Goal: Information Seeking & Learning: Learn about a topic

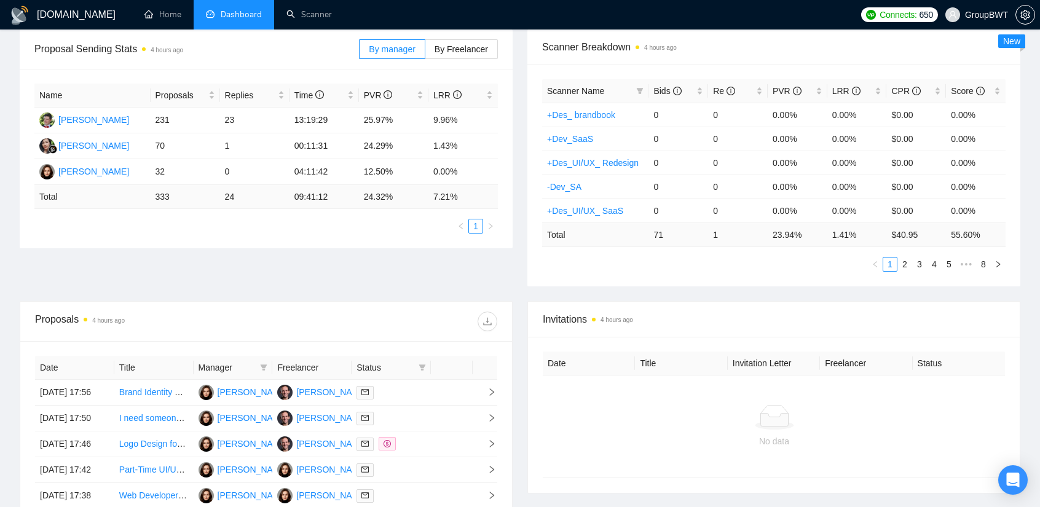
scroll to position [184, 0]
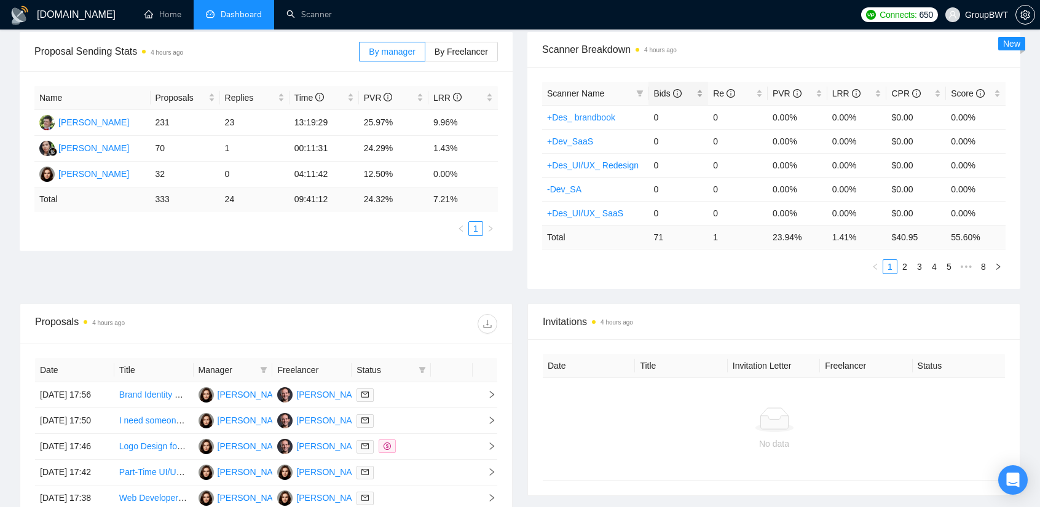
click at [669, 88] on span "Bids" at bounding box center [667, 93] width 28 height 10
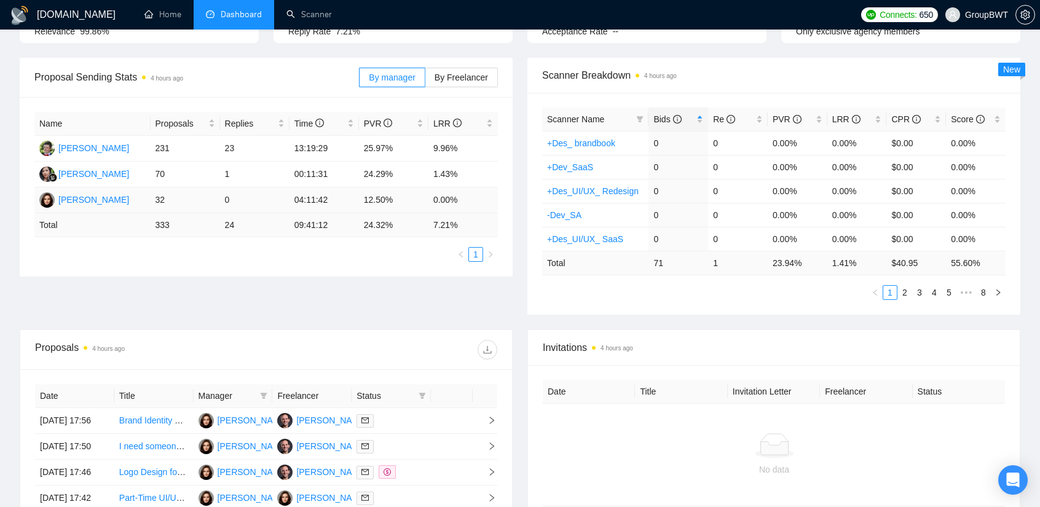
scroll to position [61, 0]
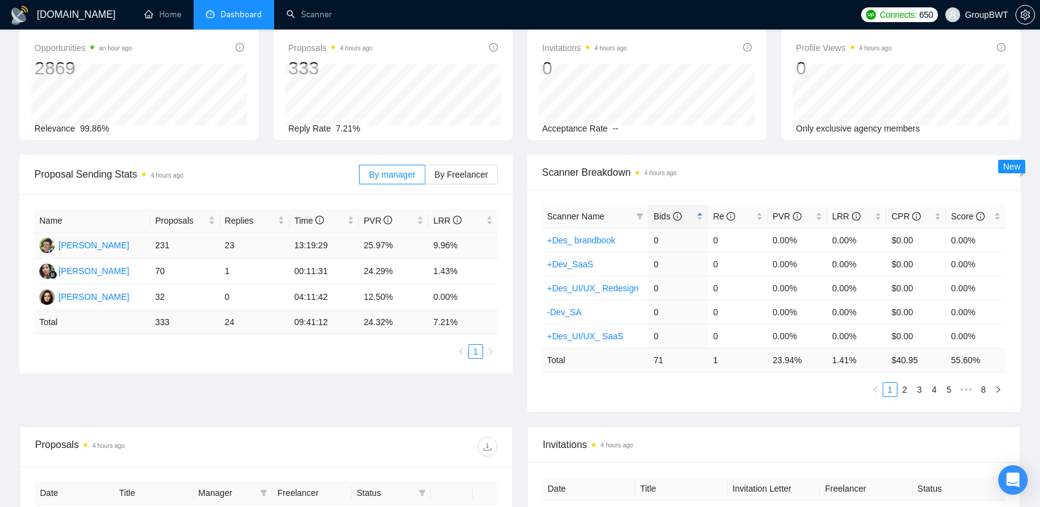
click at [132, 241] on td "Alex Shevchenko" at bounding box center [92, 246] width 116 height 26
click at [478, 170] on span "By Freelancer" at bounding box center [460, 175] width 53 height 10
click at [425, 178] on input "By Freelancer" at bounding box center [425, 178] width 0 height 0
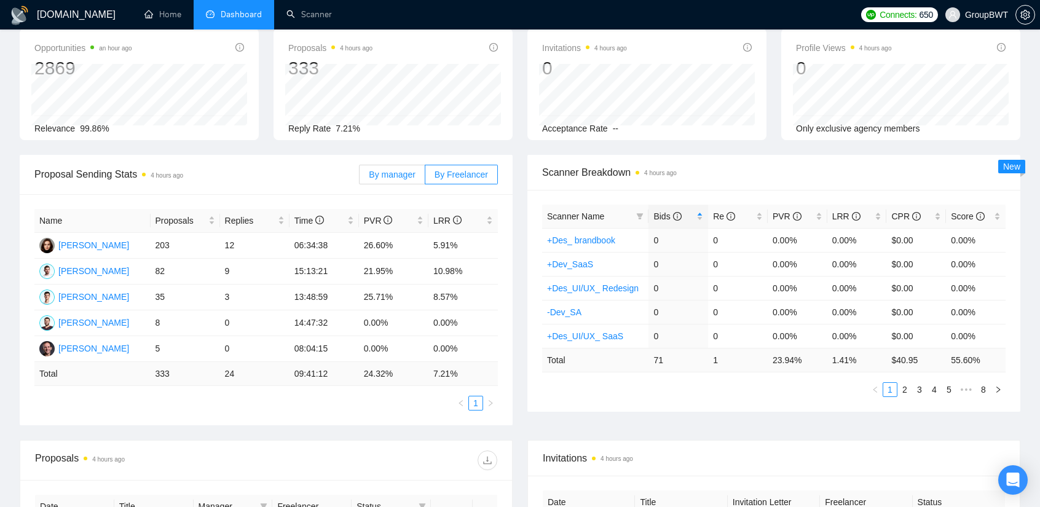
click at [387, 175] on span "By manager" at bounding box center [392, 175] width 46 height 10
click at [359, 178] on input "By manager" at bounding box center [359, 178] width 0 height 0
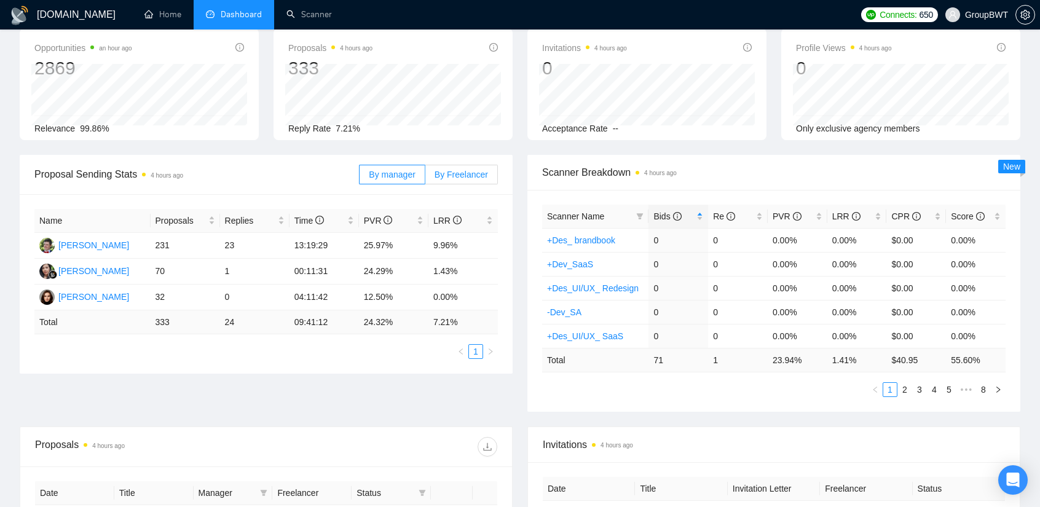
click at [471, 174] on span "By Freelancer" at bounding box center [460, 175] width 53 height 10
click at [425, 178] on input "By Freelancer" at bounding box center [425, 178] width 0 height 0
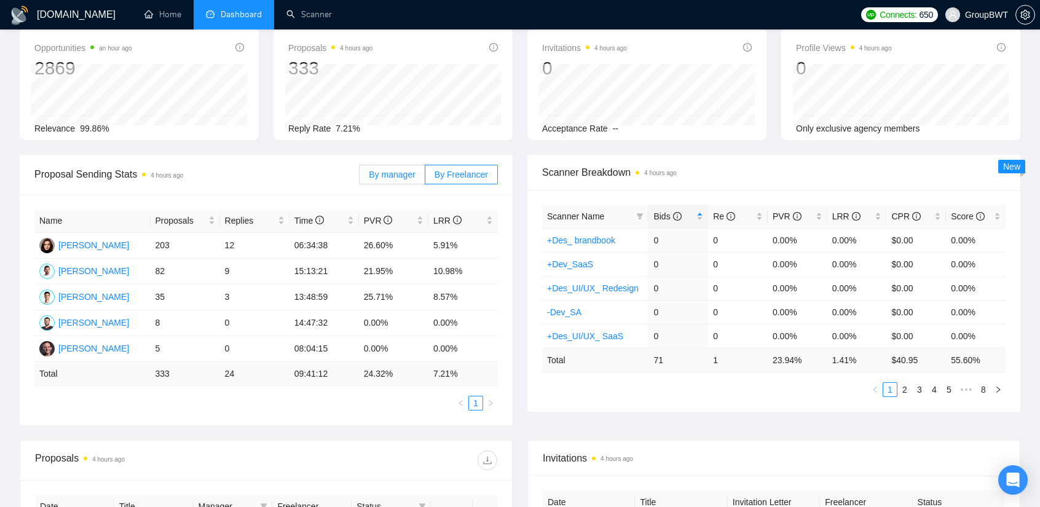
click at [398, 165] on label "By manager" at bounding box center [392, 175] width 66 height 20
click at [359, 178] on input "By manager" at bounding box center [359, 178] width 0 height 0
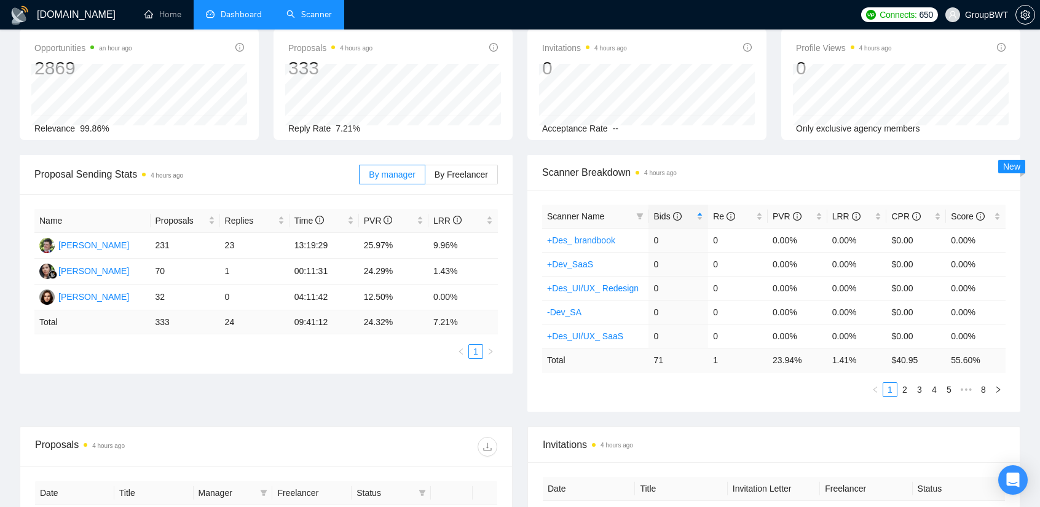
click at [291, 13] on link "Scanner" at bounding box center [308, 14] width 45 height 10
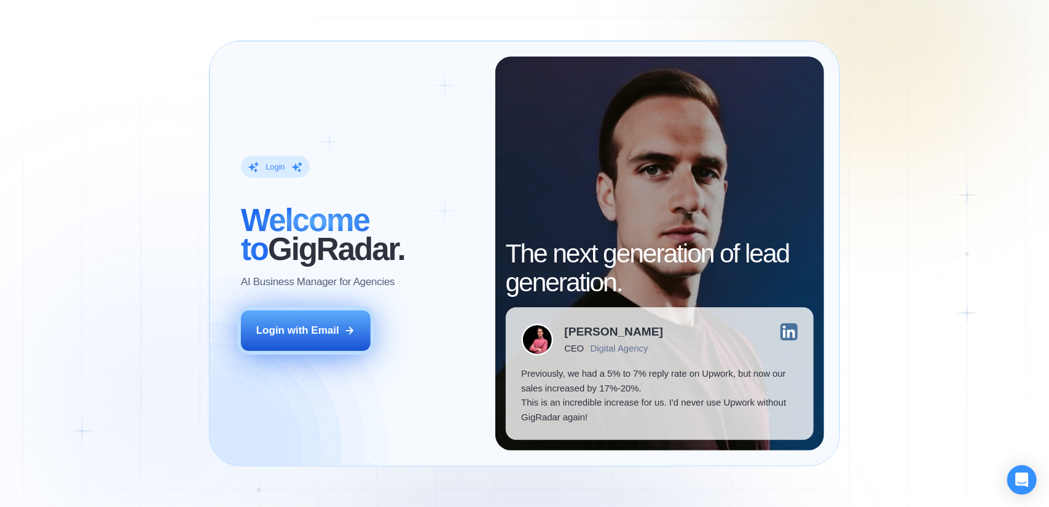
click at [316, 337] on div "Login with Email" at bounding box center [297, 330] width 83 height 14
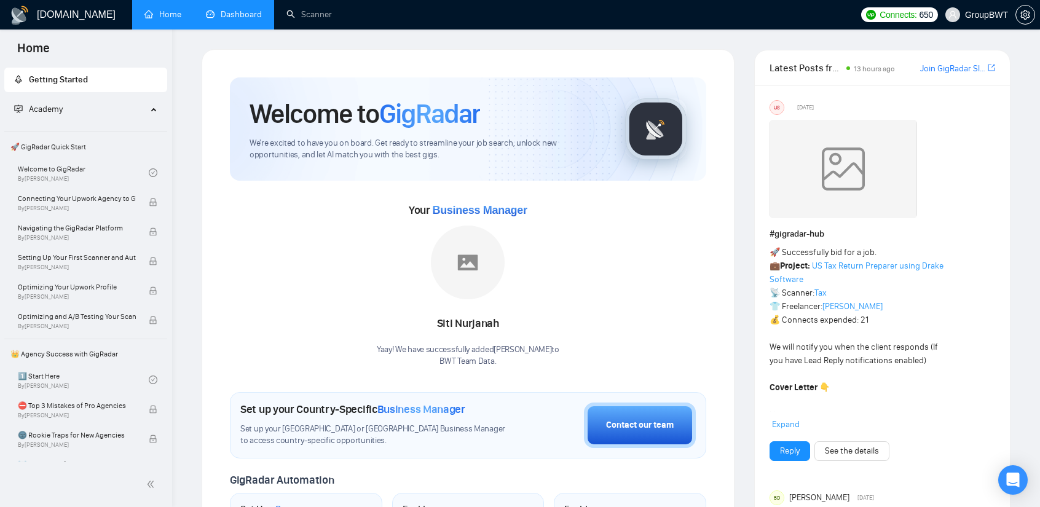
click at [260, 9] on link "Dashboard" at bounding box center [234, 14] width 56 height 10
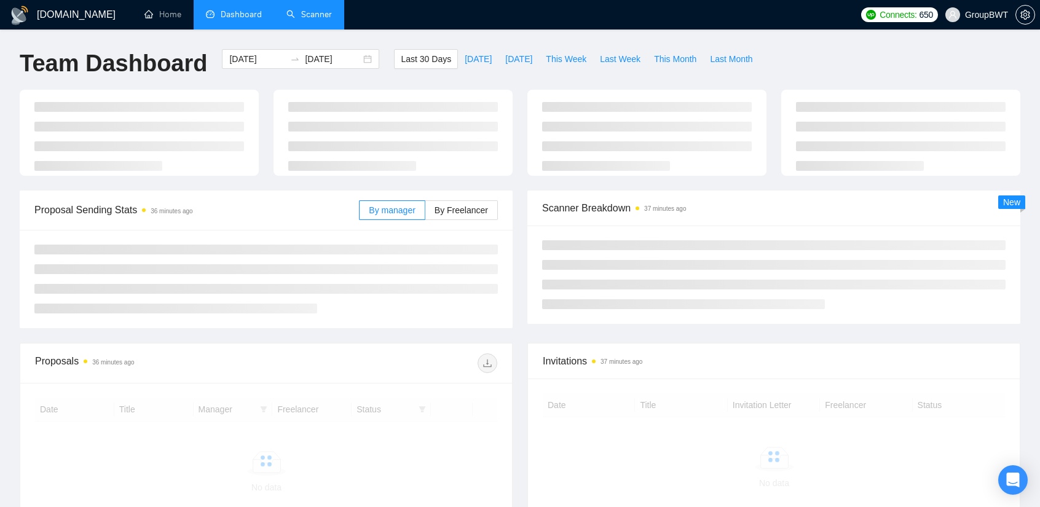
click at [304, 14] on link "Scanner" at bounding box center [308, 14] width 45 height 10
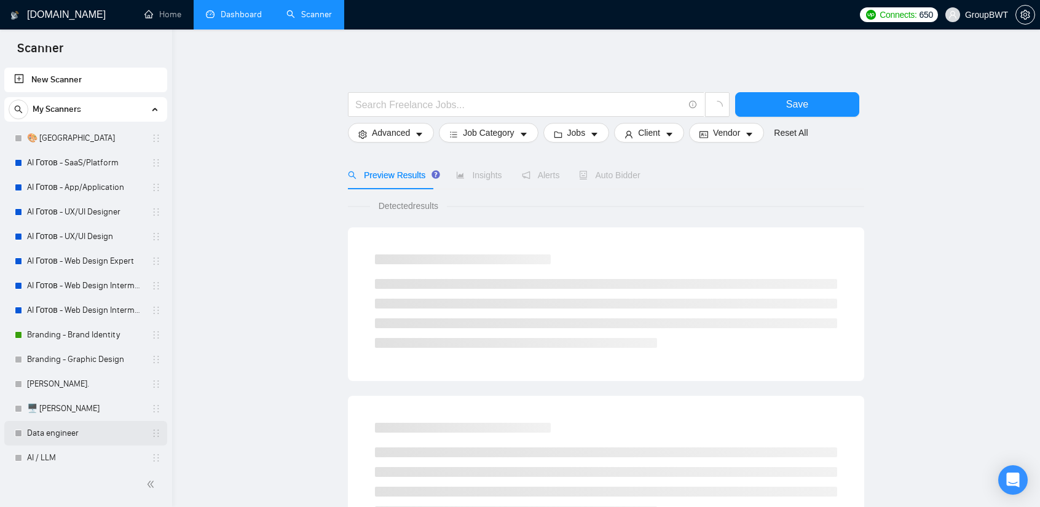
click at [81, 435] on link "Data engineer" at bounding box center [85, 433] width 117 height 25
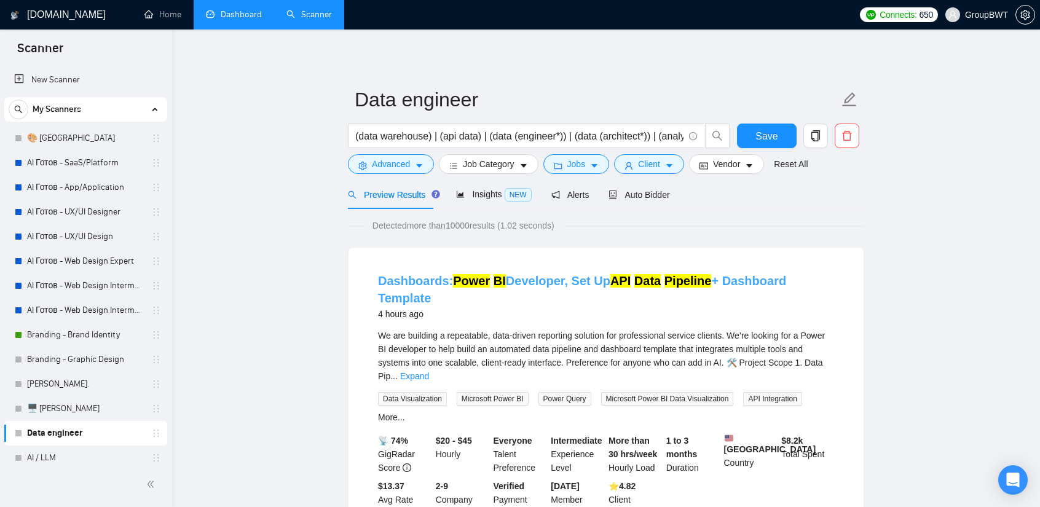
click at [549, 281] on link "Dashboards: Power BI Developer, Set Up API Data Pipeline + Dashboard Template" at bounding box center [582, 289] width 408 height 31
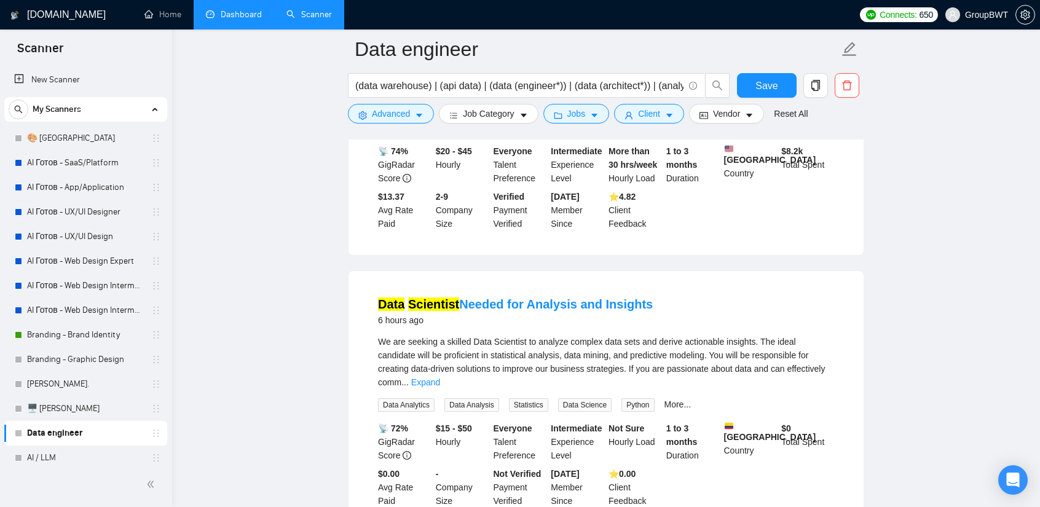
scroll to position [307, 0]
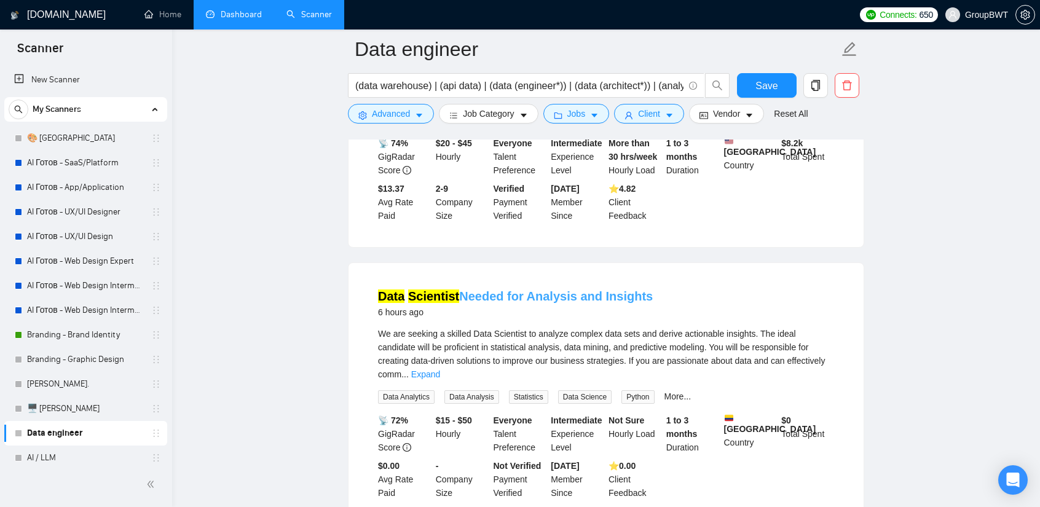
click at [471, 289] on link "Data Scientist Needed for Analysis and Insights" at bounding box center [515, 296] width 275 height 14
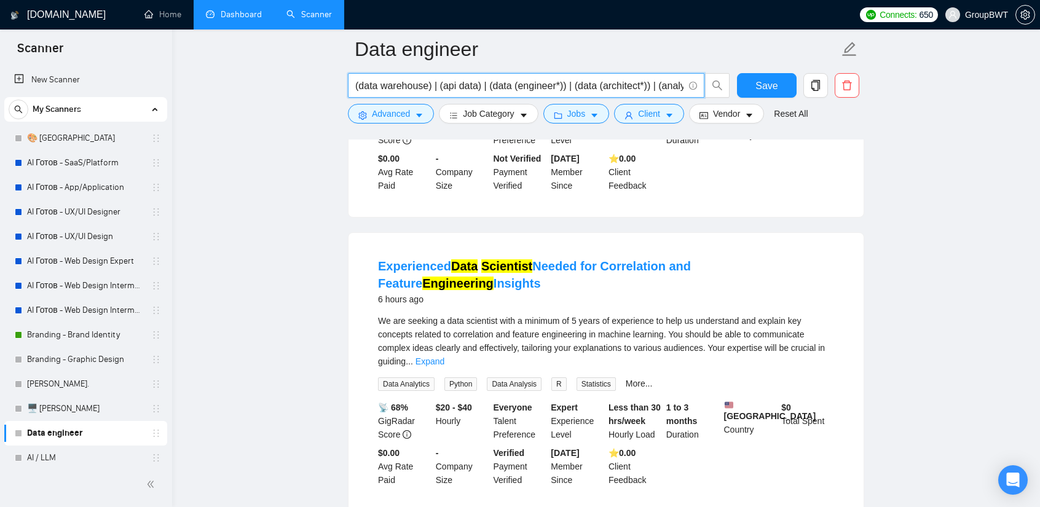
scroll to position [0, 216]
drag, startPoint x: 630, startPoint y: 88, endPoint x: 557, endPoint y: 82, distance: 74.0
click at [557, 82] on input "(data warehouse) | (api data) | (data (engineer*)) | (data (architect*)) | (ana…" at bounding box center [519, 85] width 328 height 15
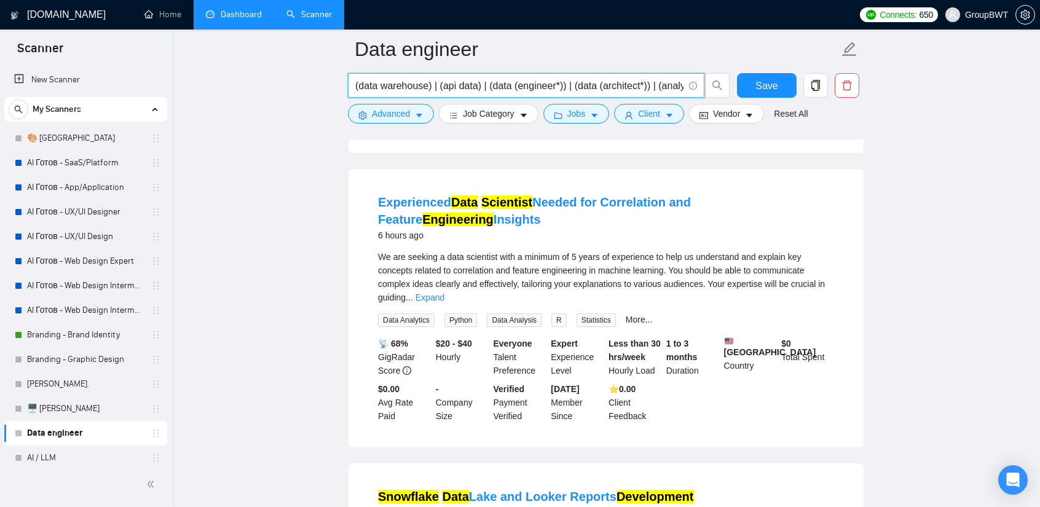
scroll to position [676, 0]
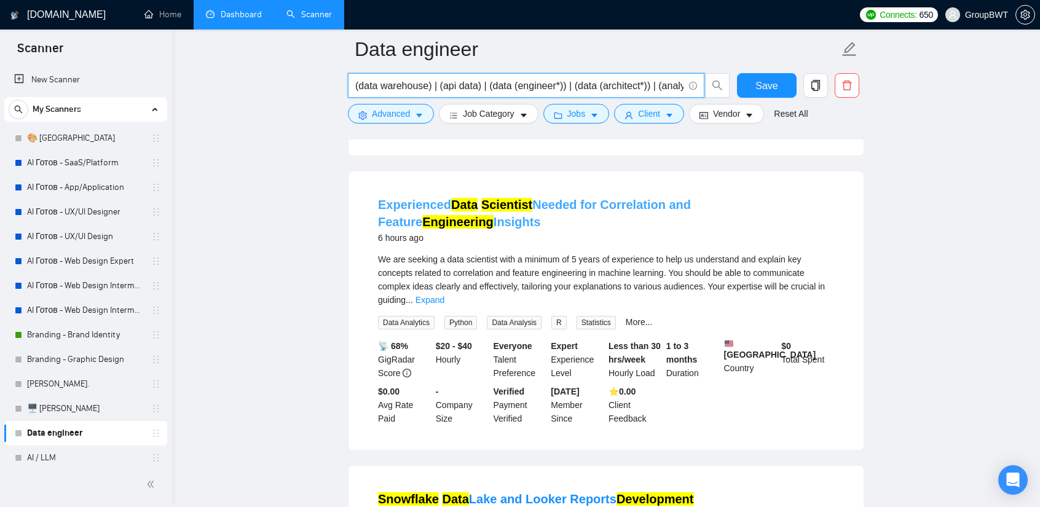
click at [539, 198] on link "Experienced Data Scientist Needed for Correlation and Feature Engineering Insig…" at bounding box center [534, 213] width 313 height 31
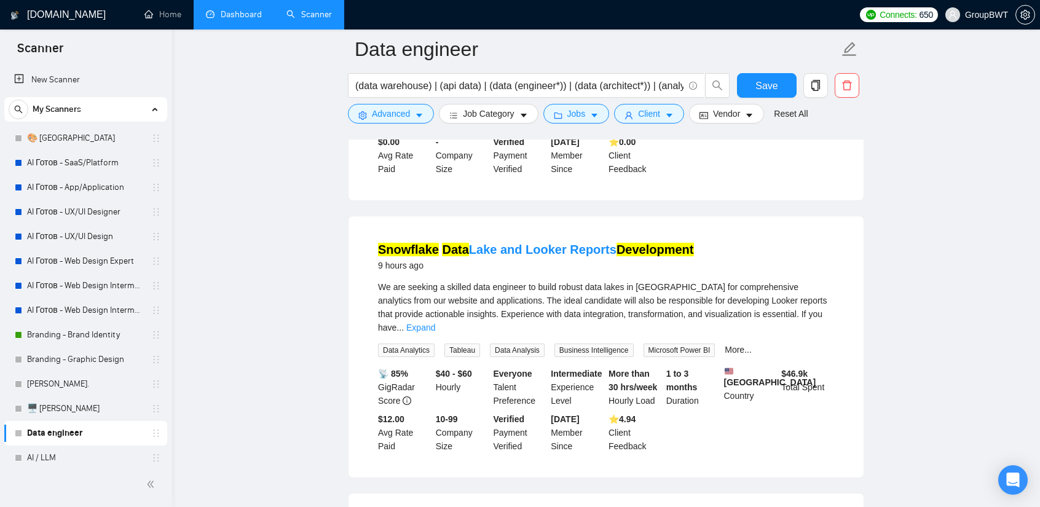
scroll to position [922, 0]
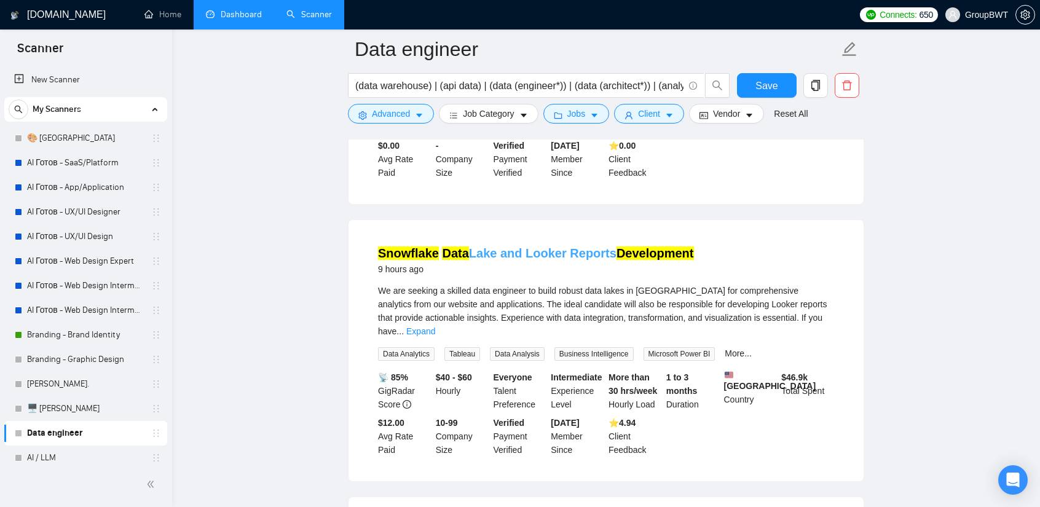
click at [507, 246] on link "Snowflake Data Lake and Looker Reports Development" at bounding box center [536, 253] width 316 height 14
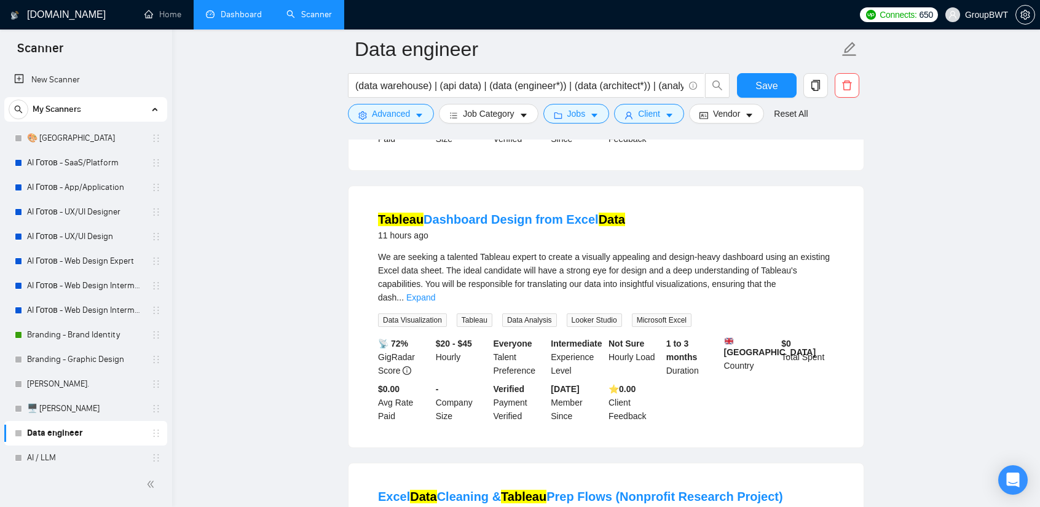
scroll to position [1229, 0]
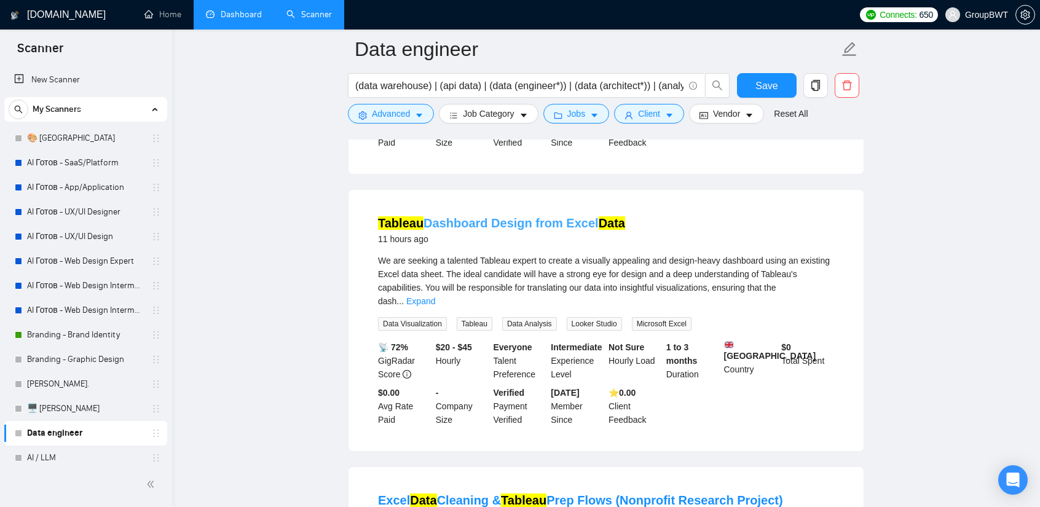
click at [488, 216] on link "Tableau Dashboard Design from Excel Data" at bounding box center [501, 223] width 247 height 14
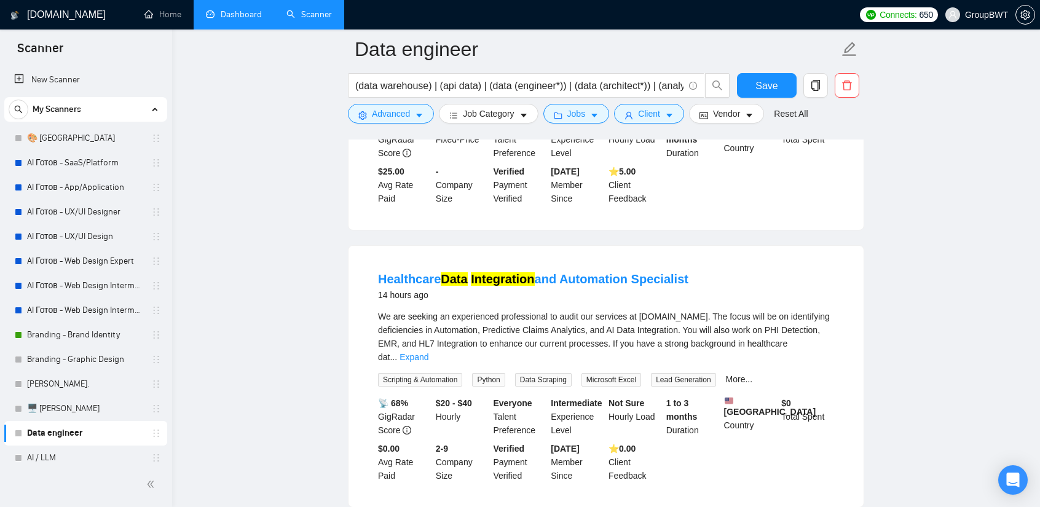
scroll to position [2028, 0]
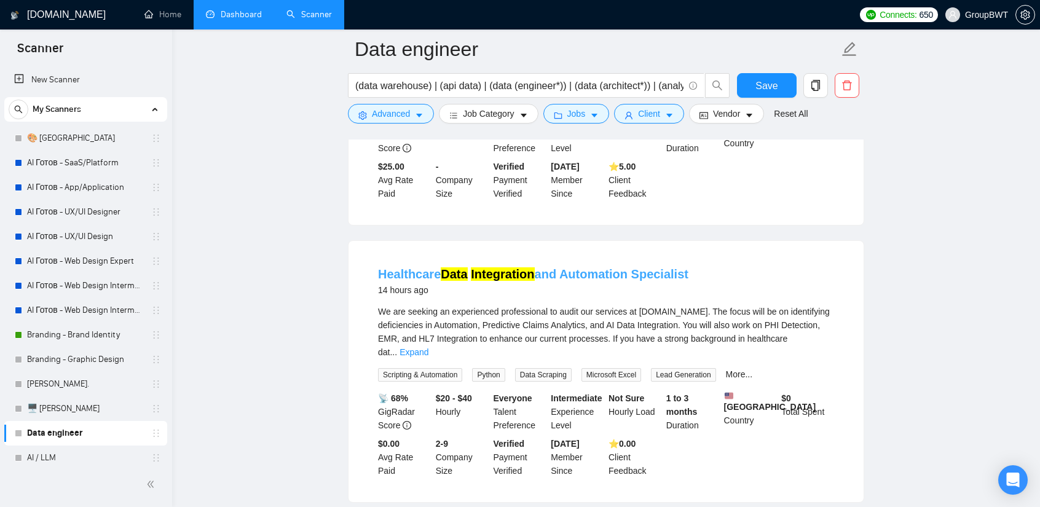
click at [495, 267] on mark "Integration" at bounding box center [502, 274] width 63 height 14
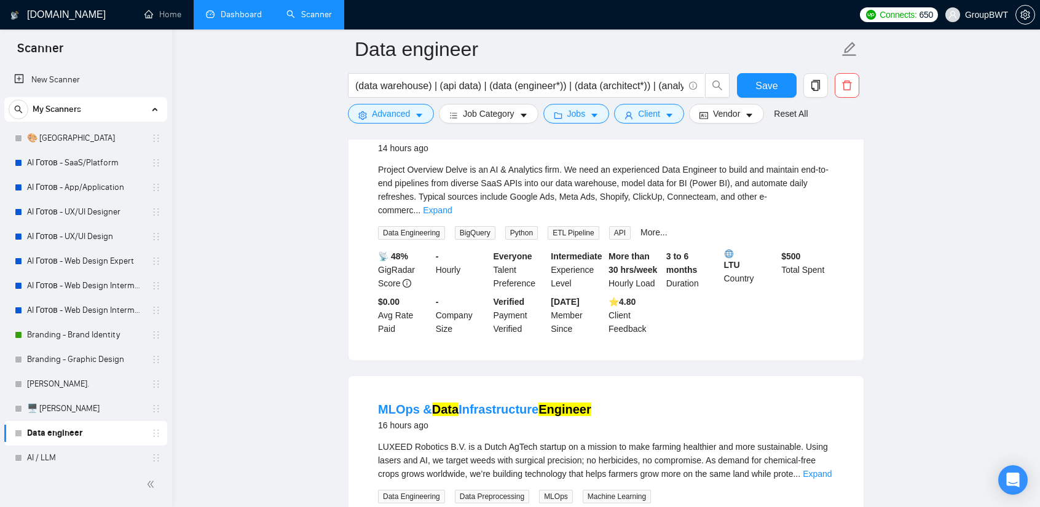
scroll to position [2519, 0]
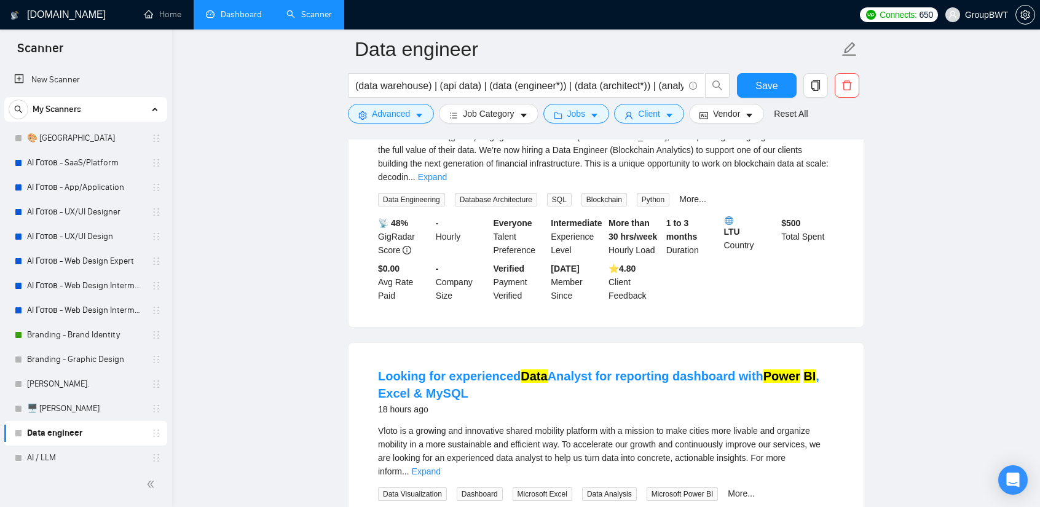
scroll to position [3318, 0]
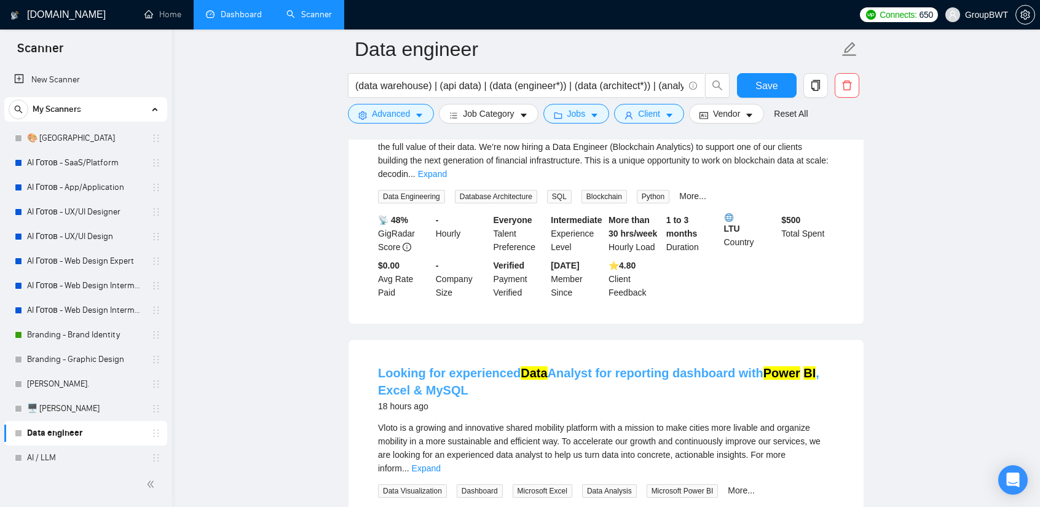
click at [546, 366] on link "Looking for experienced Data Analyst for reporting dashboard with Power BI , Ex…" at bounding box center [598, 381] width 441 height 31
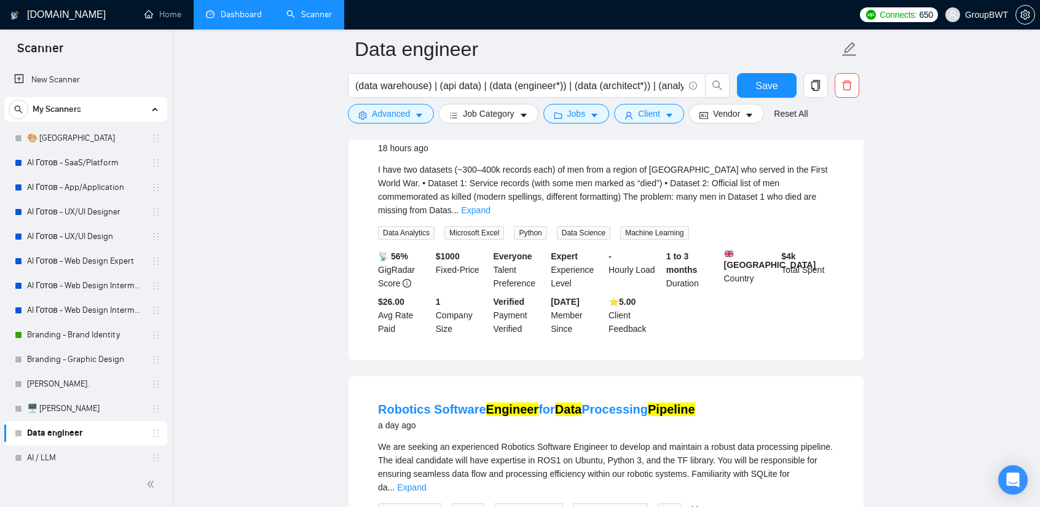
scroll to position [4178, 0]
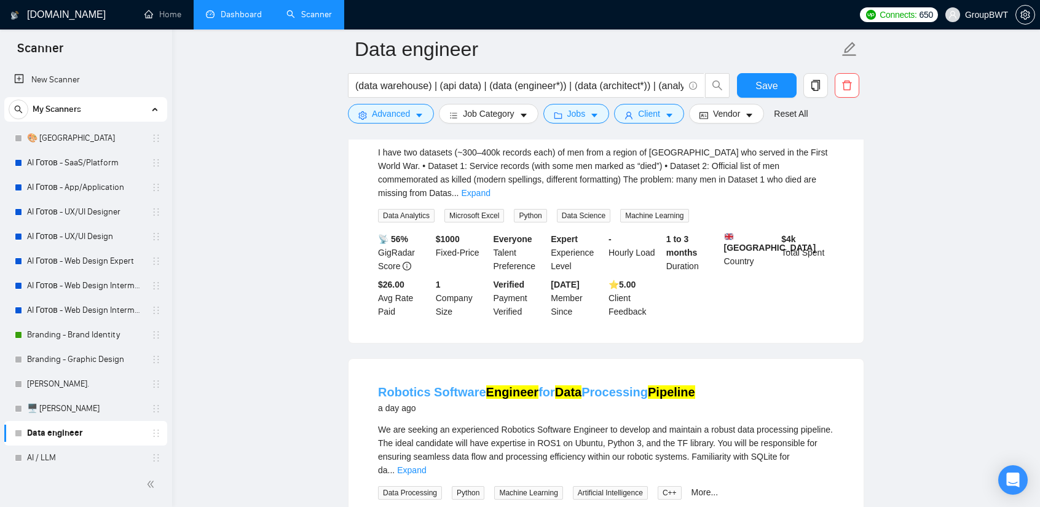
click at [538, 385] on link "Robotics Software Engineer for Data Processing Pipeline" at bounding box center [536, 392] width 317 height 14
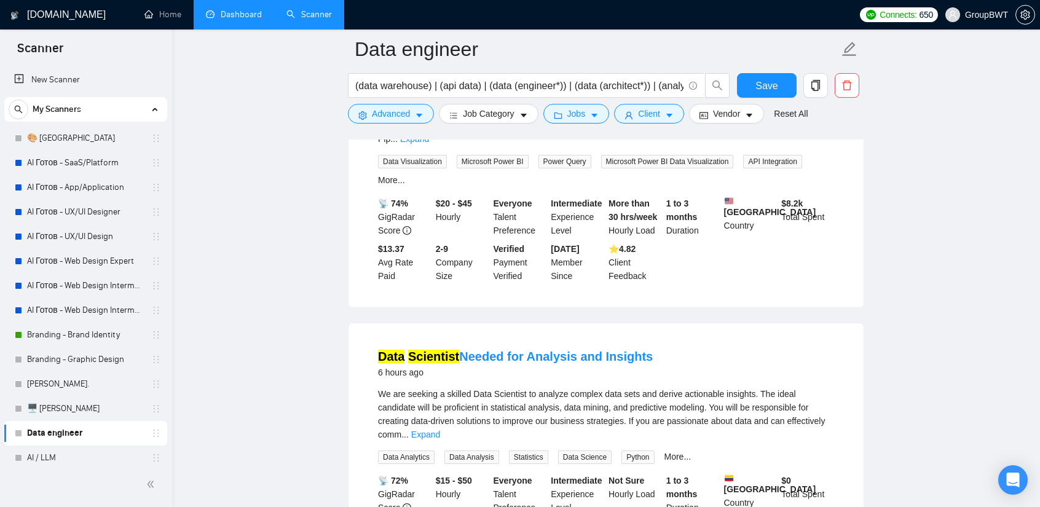
scroll to position [145, 0]
